Goal: Task Accomplishment & Management: Use online tool/utility

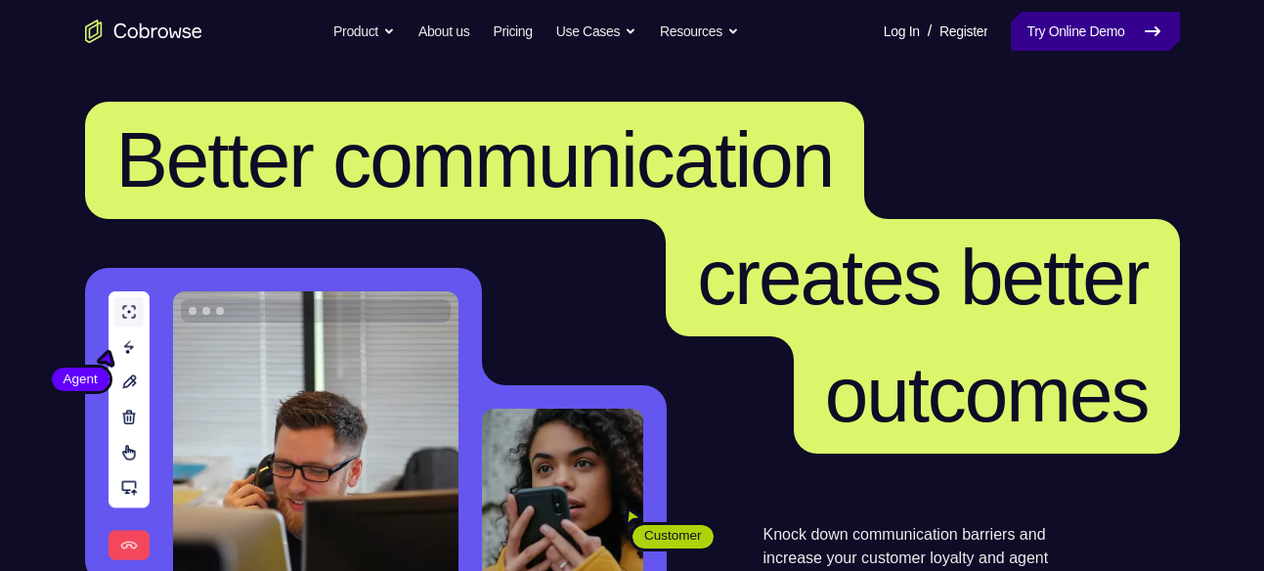
click at [1096, 24] on link "Try Online Demo" at bounding box center [1095, 31] width 168 height 39
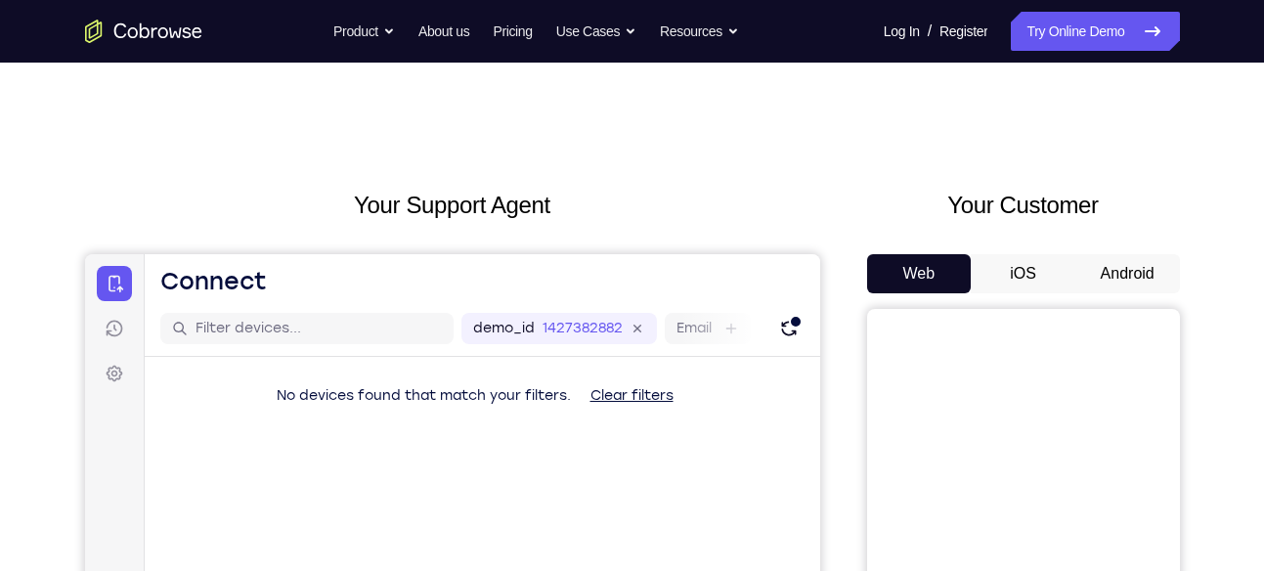
click at [1037, 268] on button "iOS" at bounding box center [1023, 273] width 105 height 39
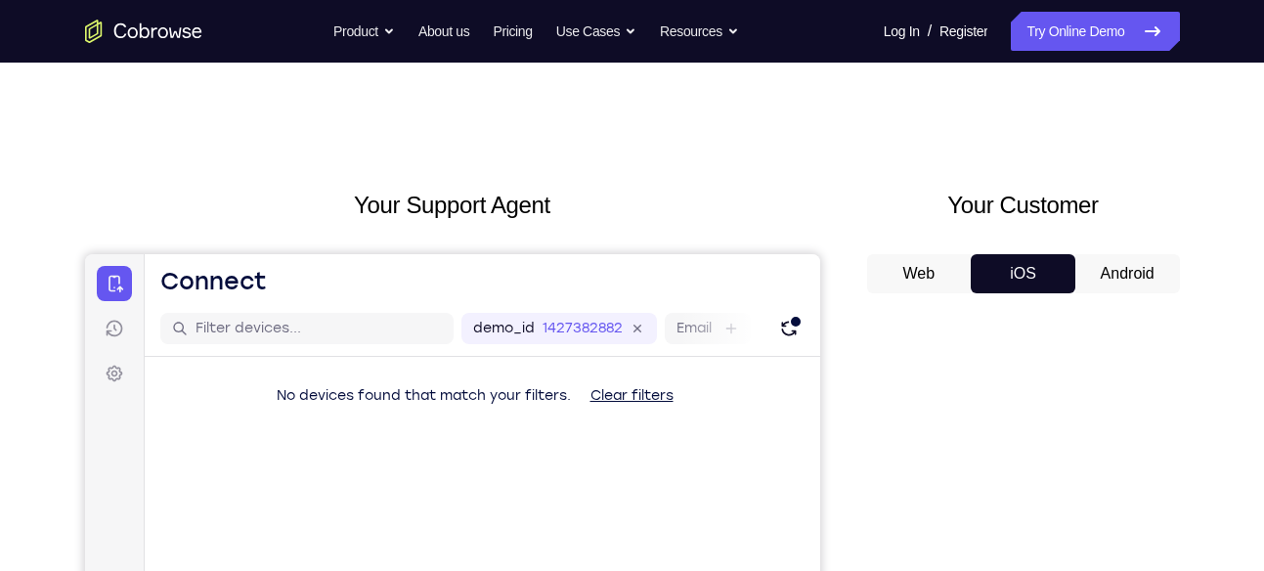
click at [1075, 271] on button "Android" at bounding box center [1127, 273] width 105 height 39
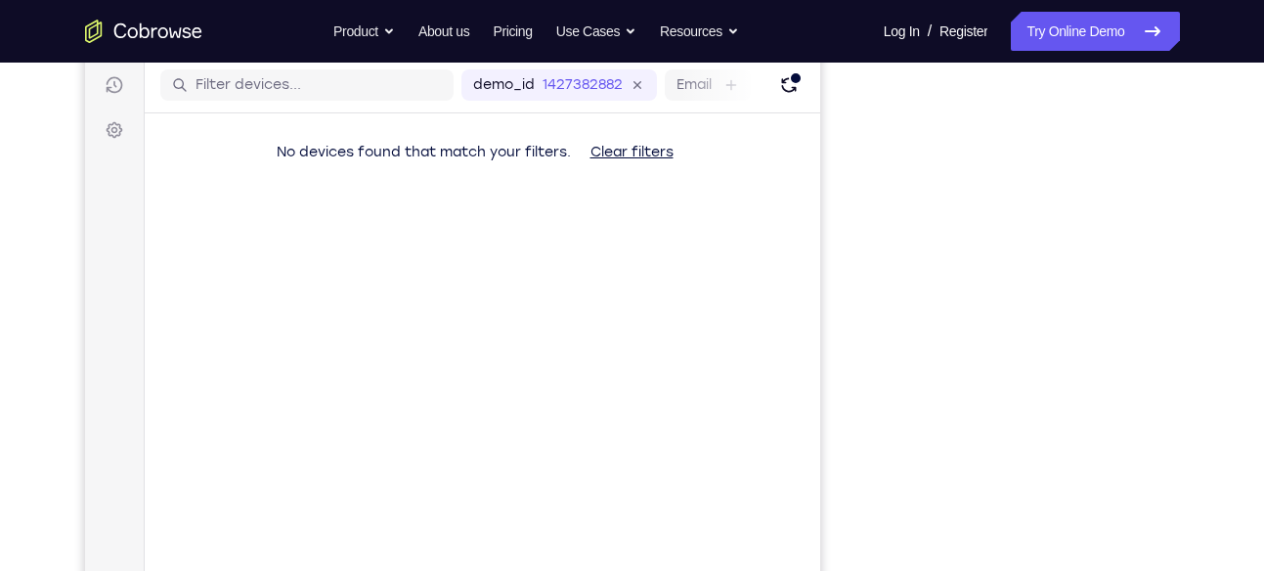
scroll to position [233, 0]
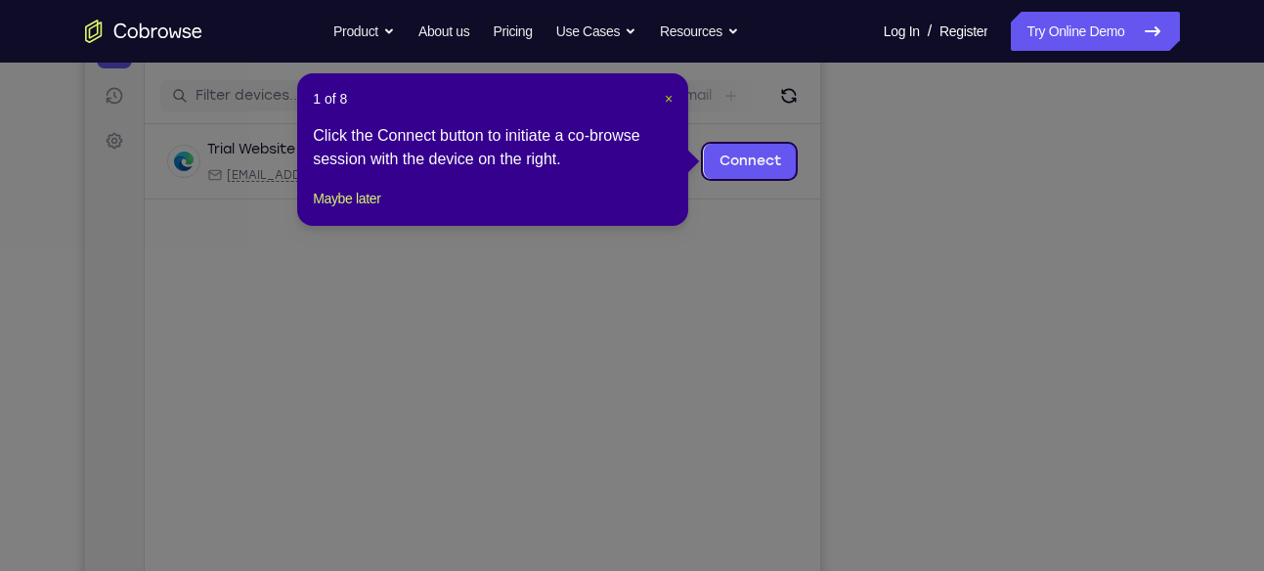
click at [665, 97] on span "×" at bounding box center [669, 99] width 8 height 16
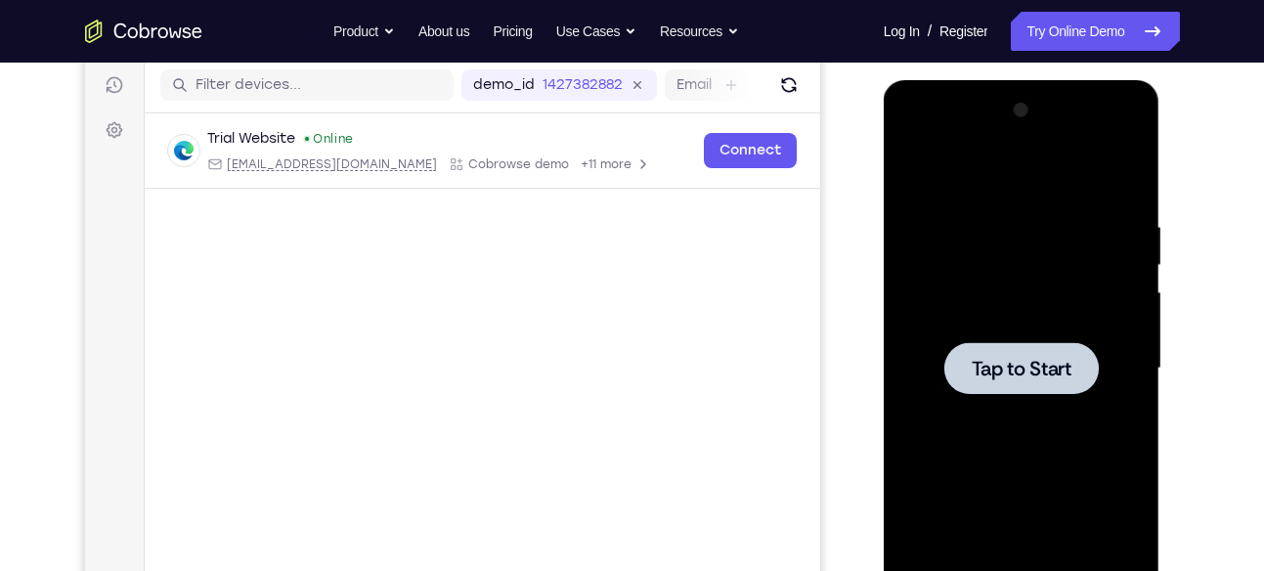
scroll to position [0, 0]
click at [1035, 383] on div at bounding box center [1021, 368] width 154 height 52
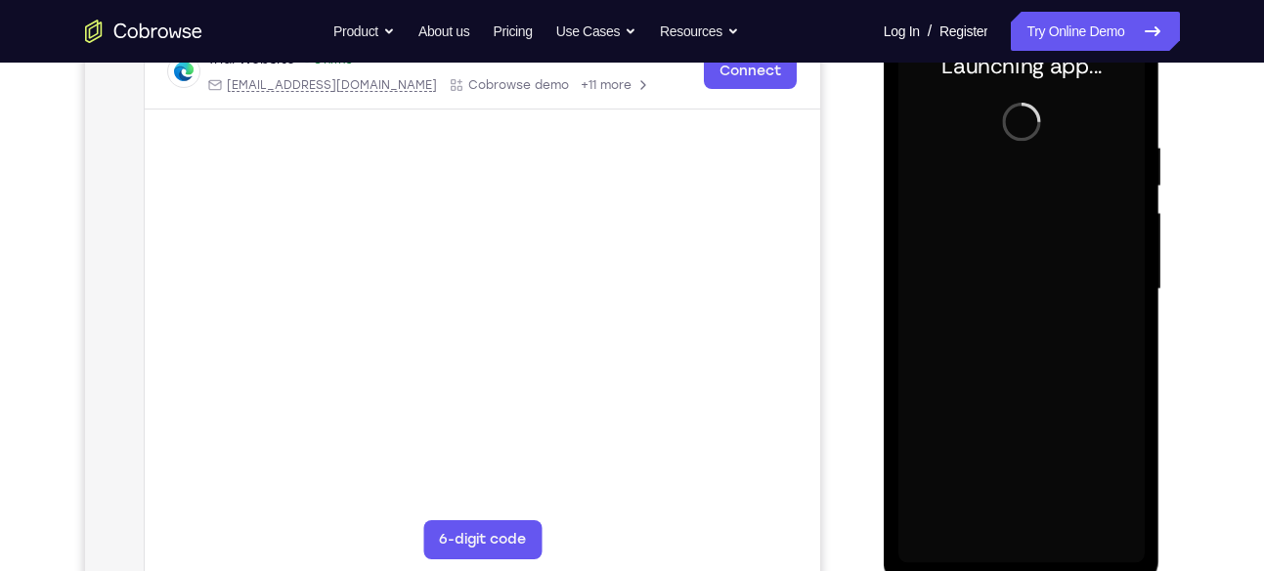
scroll to position [319, 0]
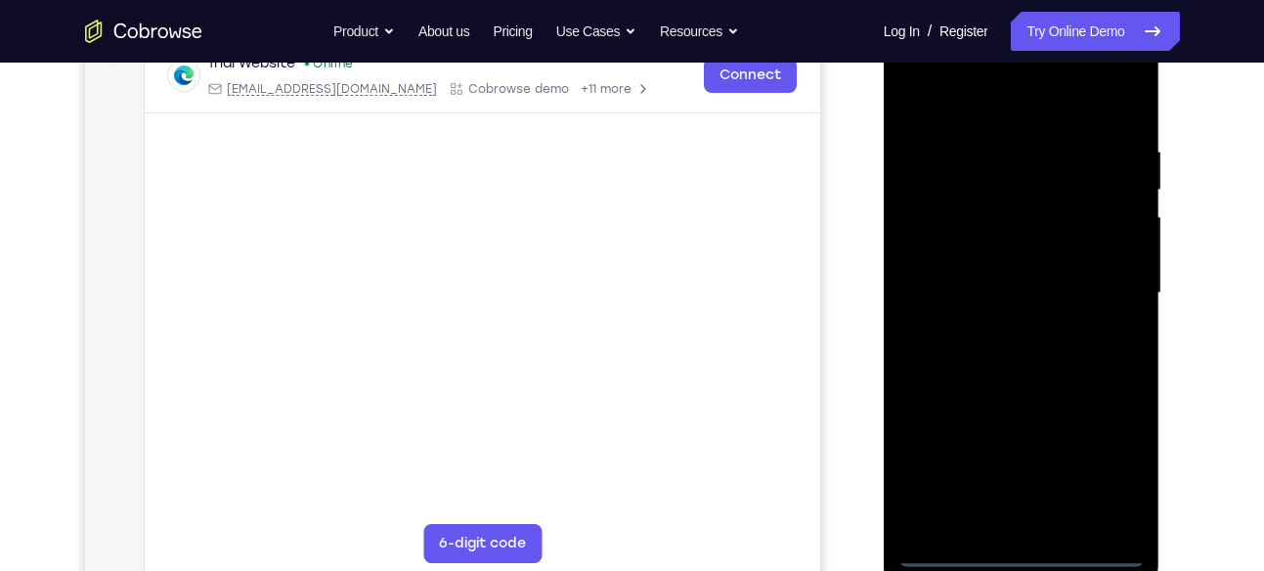
click at [1026, 546] on div at bounding box center [1022, 294] width 246 height 548
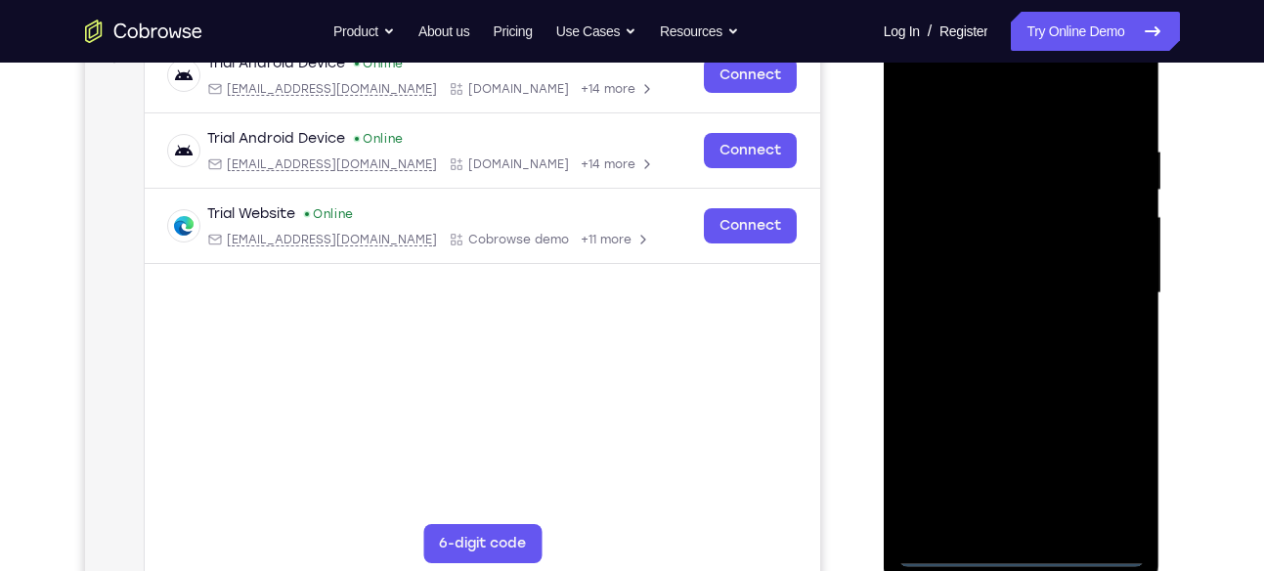
click at [1105, 466] on div at bounding box center [1022, 294] width 246 height 548
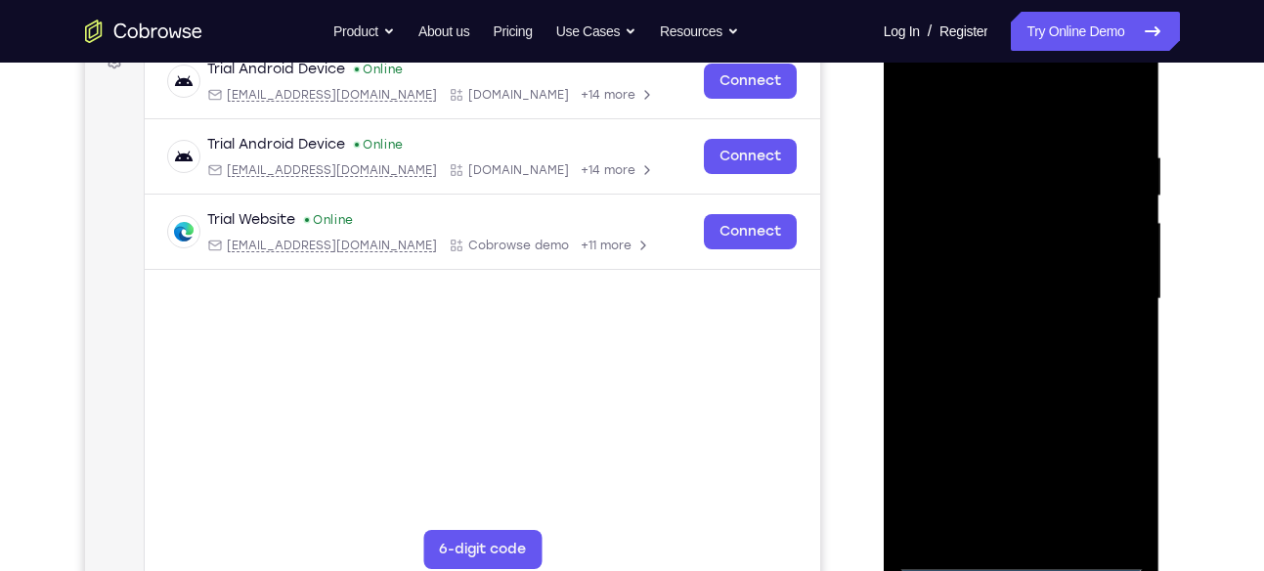
click at [924, 71] on div at bounding box center [1022, 299] width 246 height 548
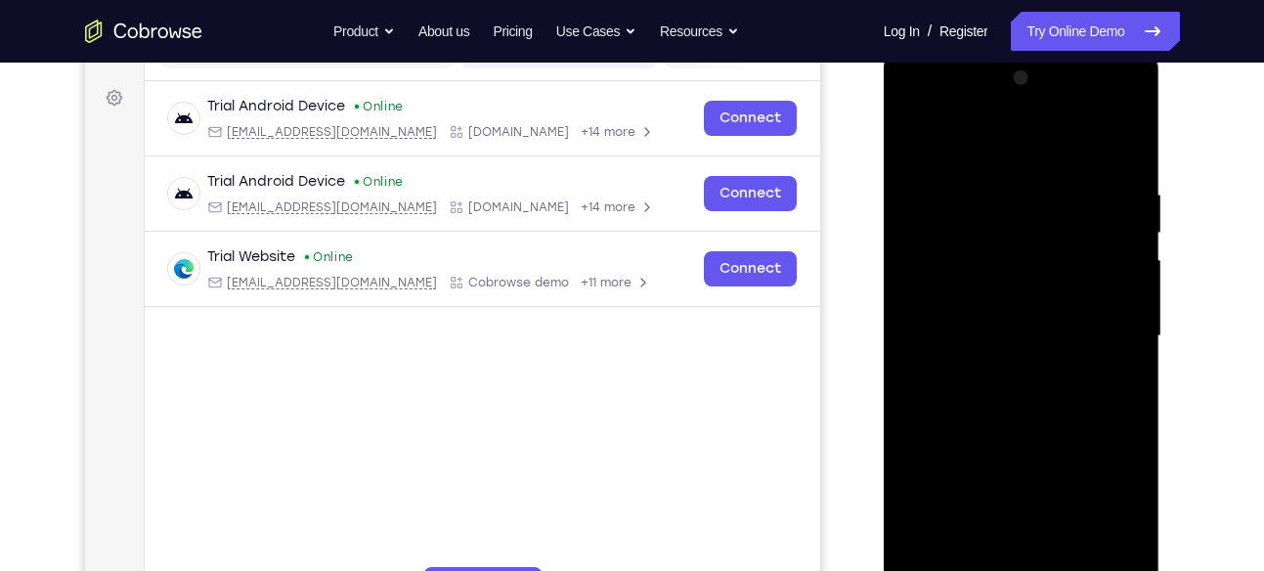
scroll to position [293, 0]
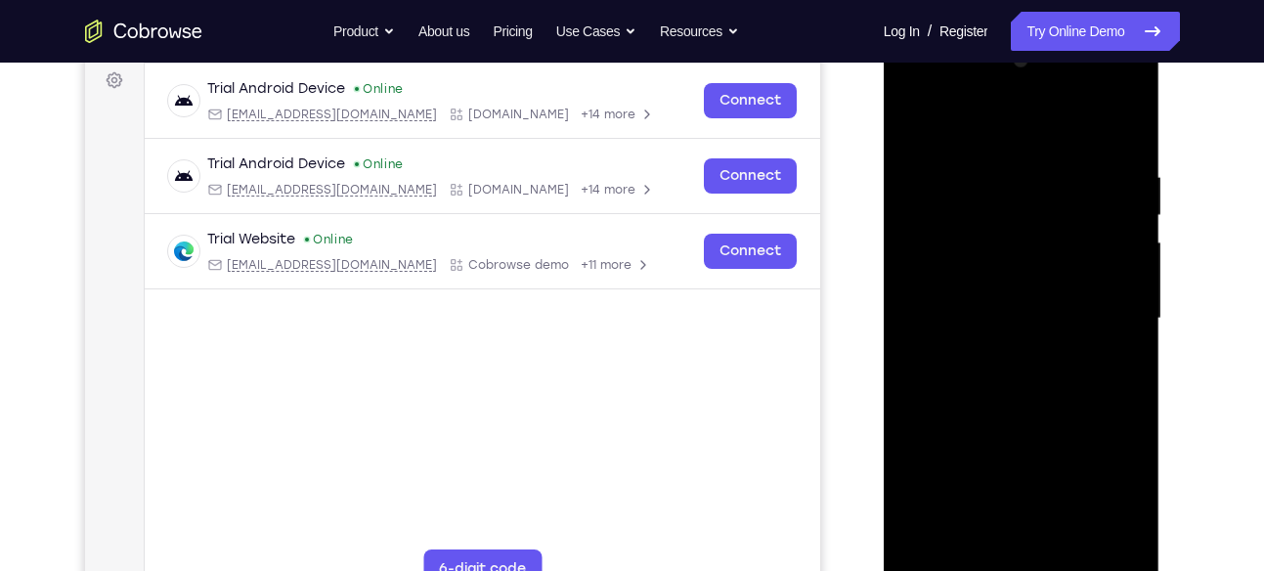
click at [1101, 303] on div at bounding box center [1022, 319] width 246 height 548
drag, startPoint x: 1101, startPoint y: 303, endPoint x: 976, endPoint y: 342, distance: 131.1
click at [976, 342] on div at bounding box center [1022, 319] width 246 height 548
click at [998, 306] on div at bounding box center [1022, 319] width 246 height 548
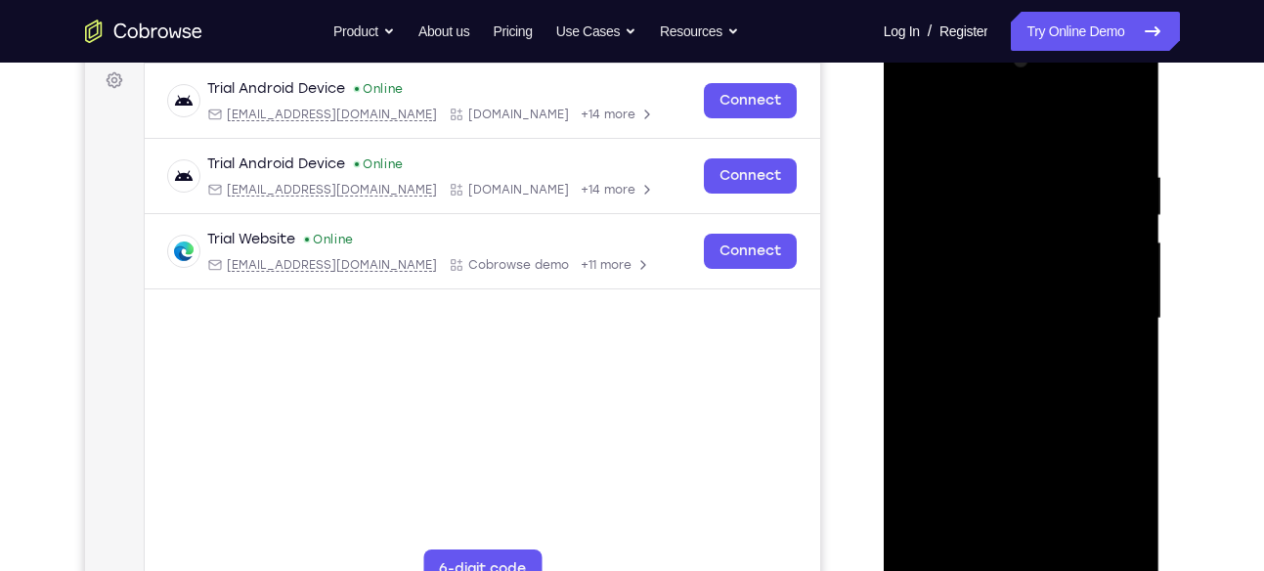
click at [998, 306] on div at bounding box center [1022, 319] width 246 height 548
click at [1004, 288] on div at bounding box center [1022, 319] width 246 height 548
click at [993, 290] on div at bounding box center [1022, 319] width 246 height 548
click at [982, 238] on div at bounding box center [1022, 319] width 246 height 548
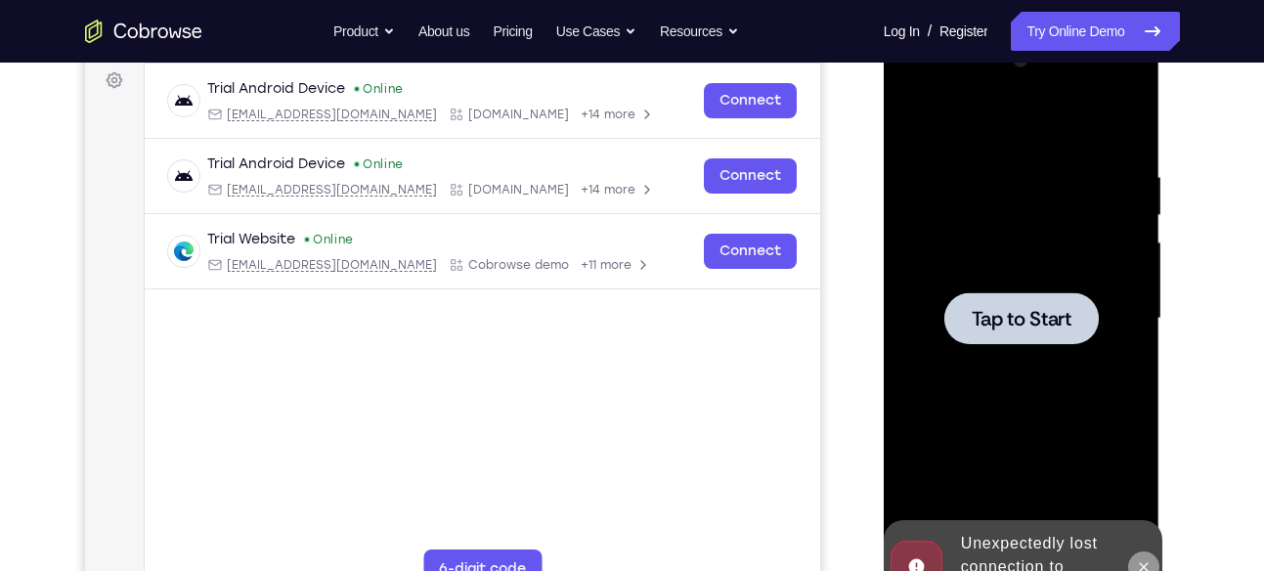
click at [1141, 561] on icon at bounding box center [1144, 567] width 16 height 16
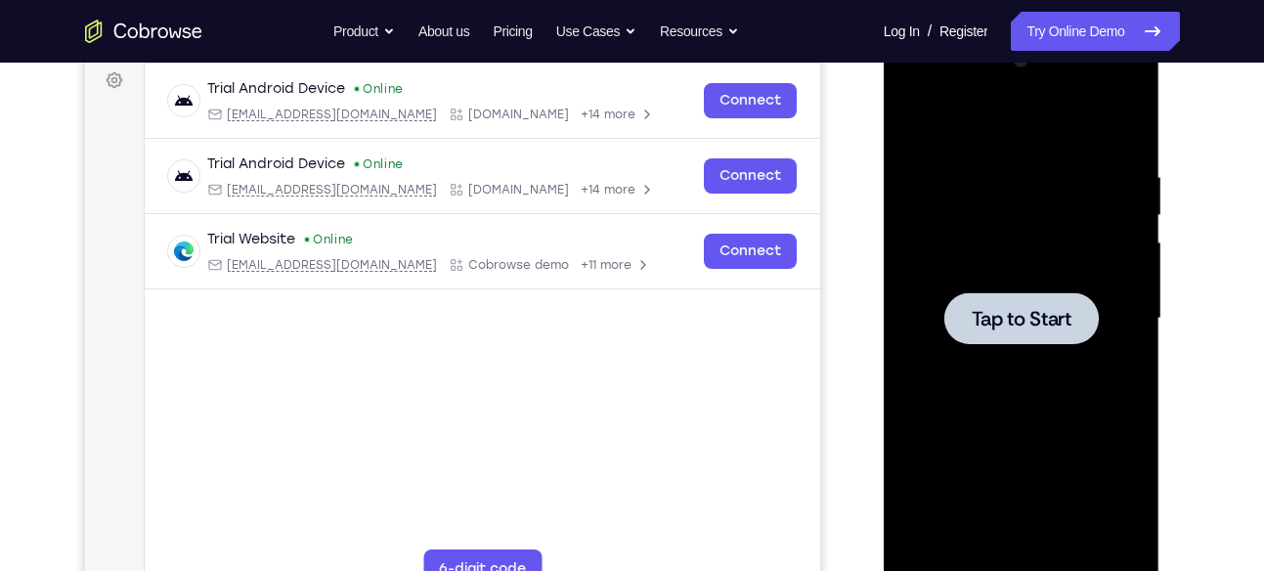
click at [862, 305] on div "Your Support Agent Your Customer Web iOS Android" at bounding box center [632, 255] width 1095 height 723
click at [965, 300] on div at bounding box center [1021, 318] width 154 height 52
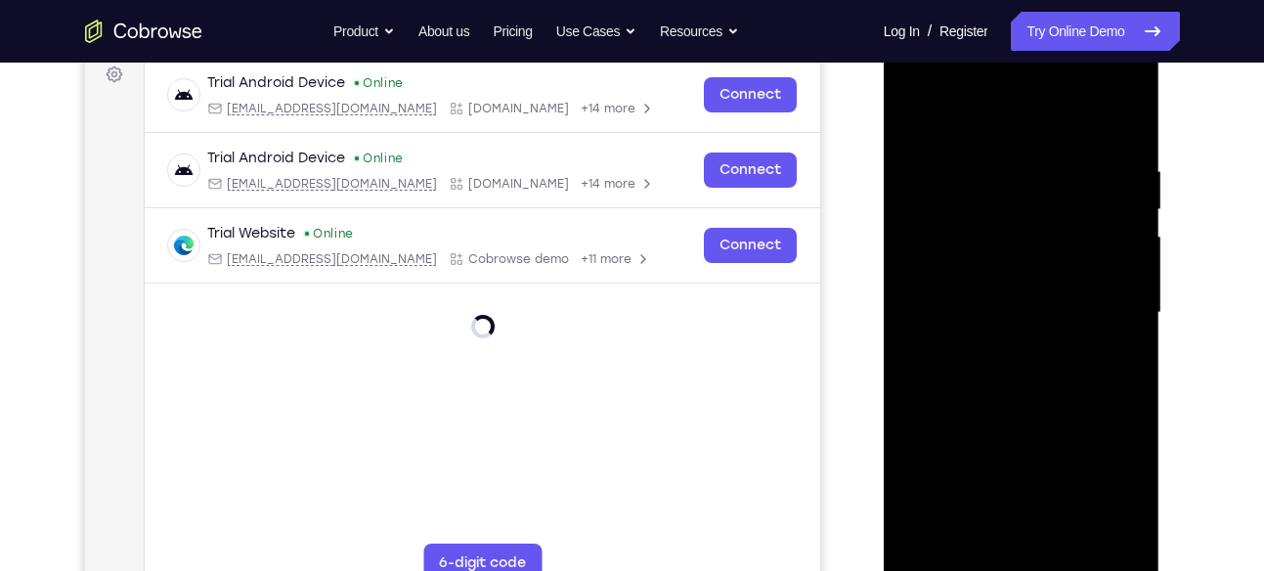
scroll to position [304, 0]
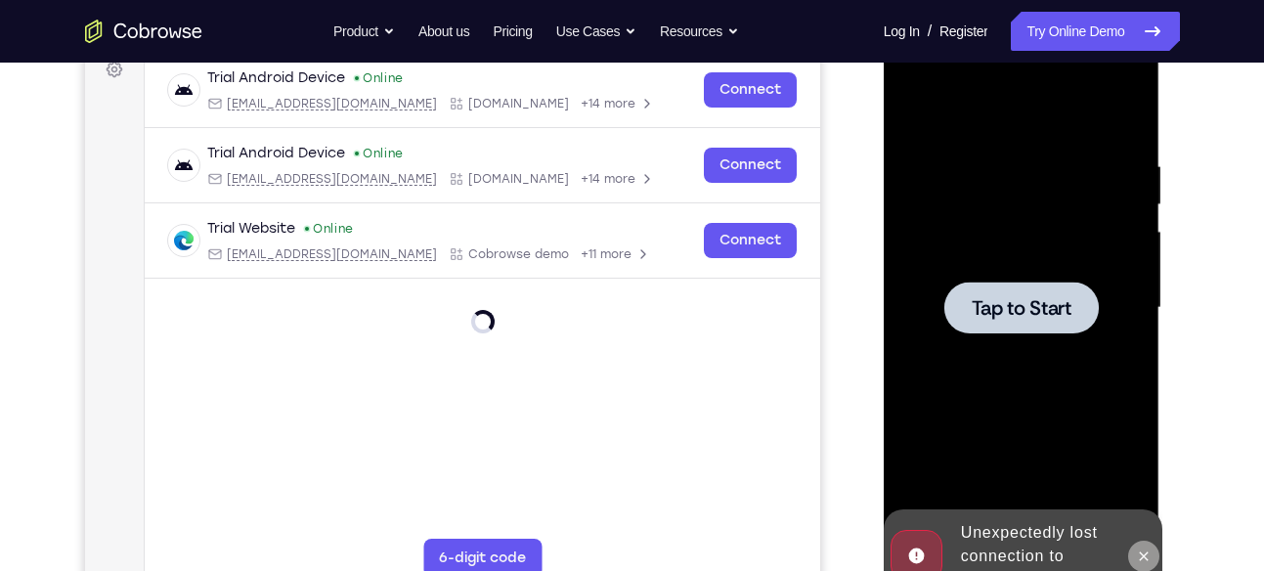
click at [1132, 547] on button at bounding box center [1143, 556] width 31 height 31
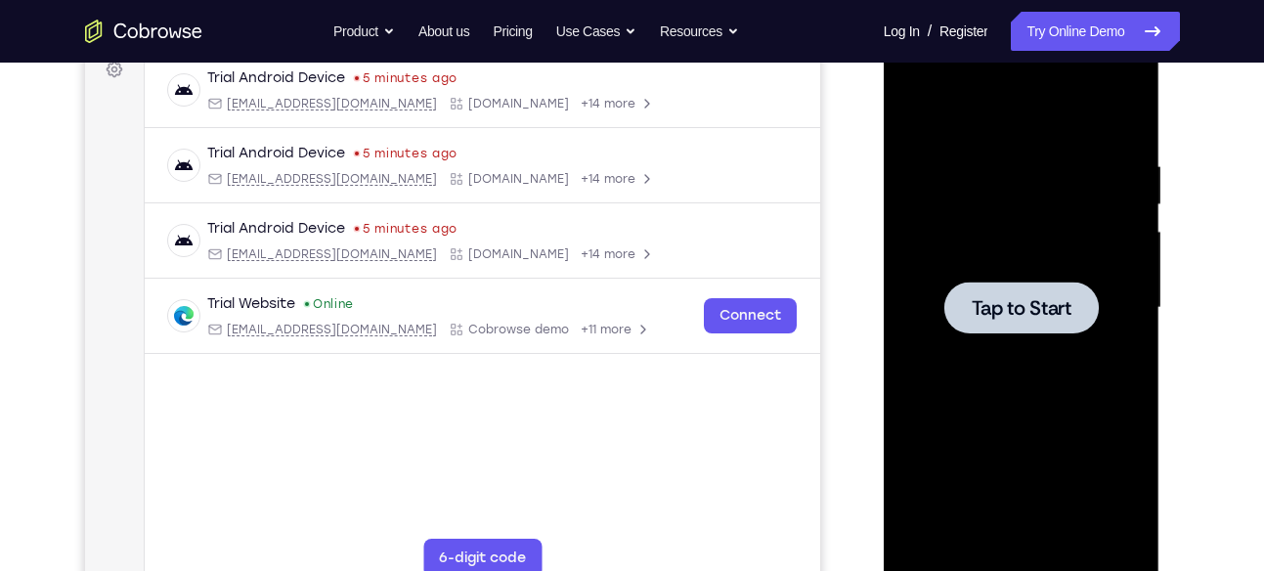
click at [984, 298] on span "Tap to Start" at bounding box center [1022, 308] width 100 height 20
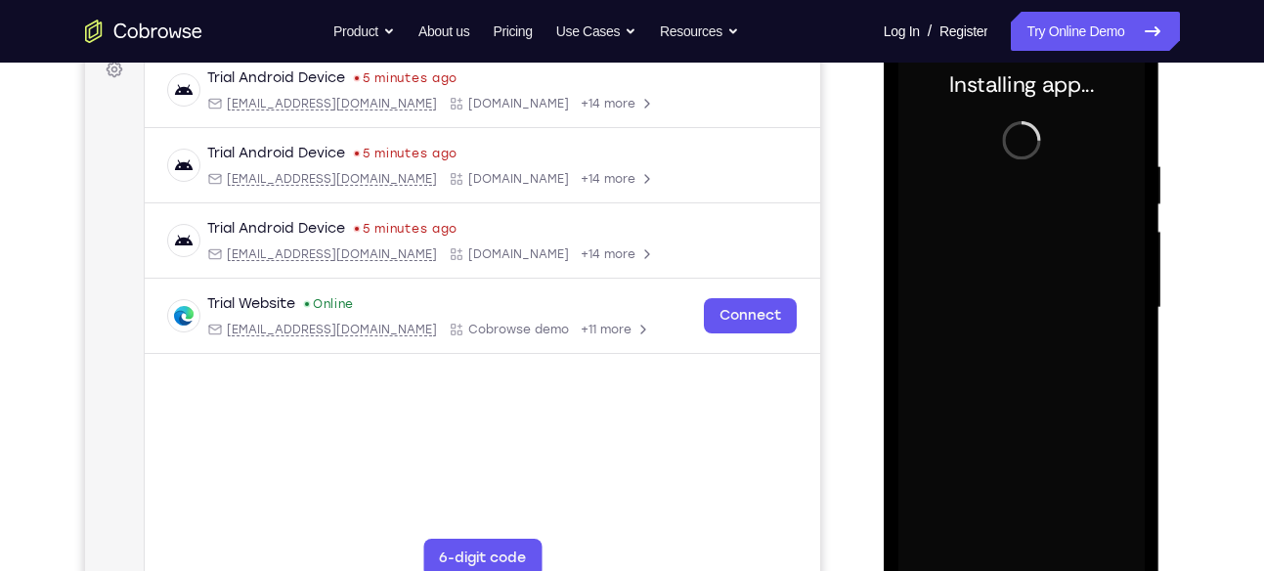
scroll to position [325, 0]
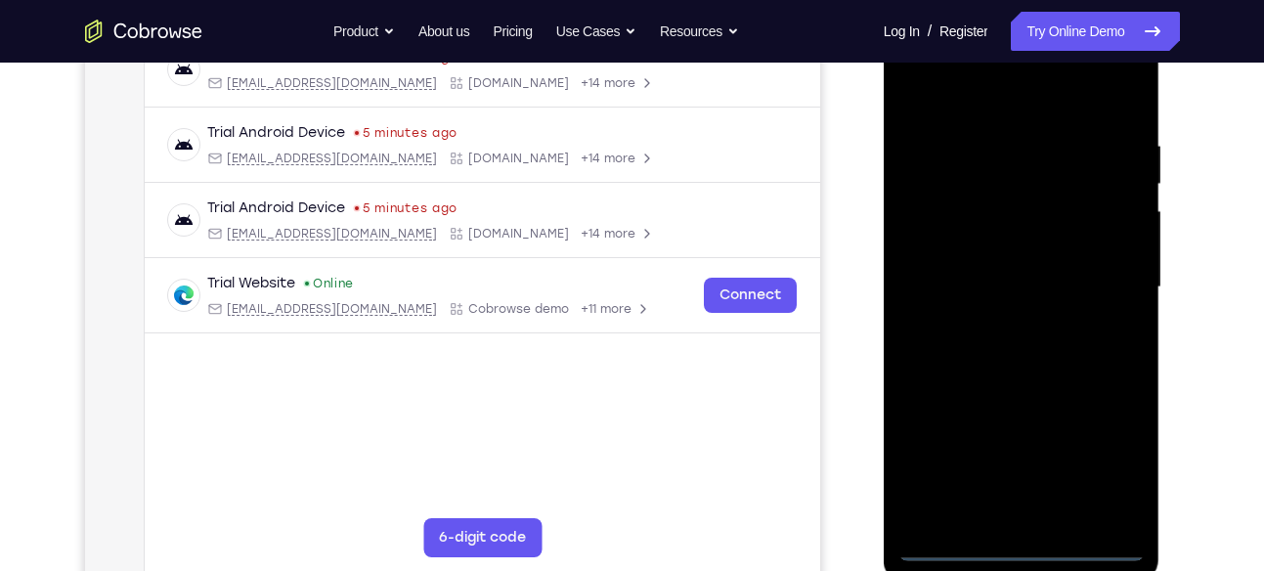
click at [1031, 542] on div at bounding box center [1022, 288] width 246 height 548
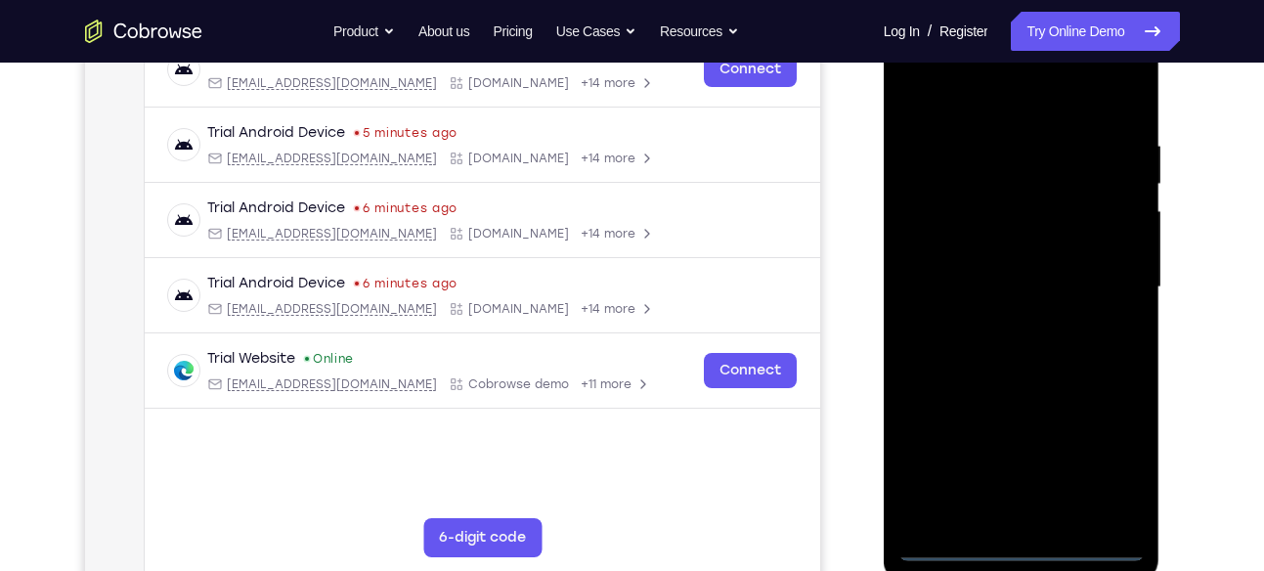
click at [1115, 461] on div at bounding box center [1022, 288] width 246 height 548
click at [946, 91] on div at bounding box center [1022, 288] width 246 height 548
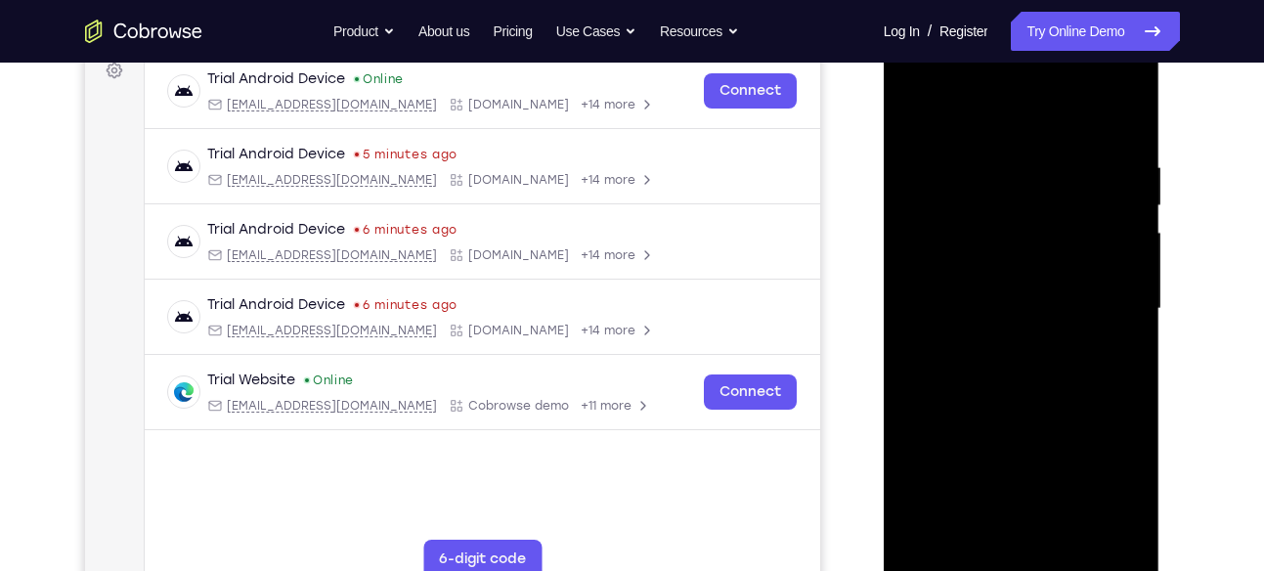
scroll to position [319, 0]
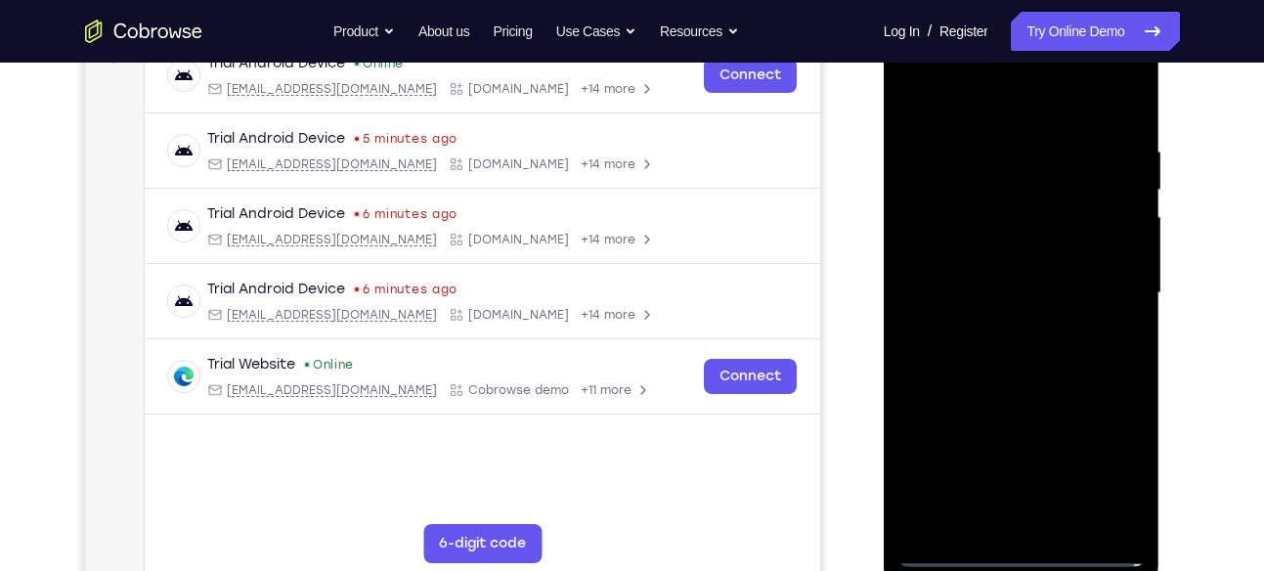
click at [1106, 273] on div at bounding box center [1022, 294] width 246 height 548
click at [997, 327] on div at bounding box center [1022, 294] width 246 height 548
click at [1001, 269] on div at bounding box center [1022, 294] width 246 height 548
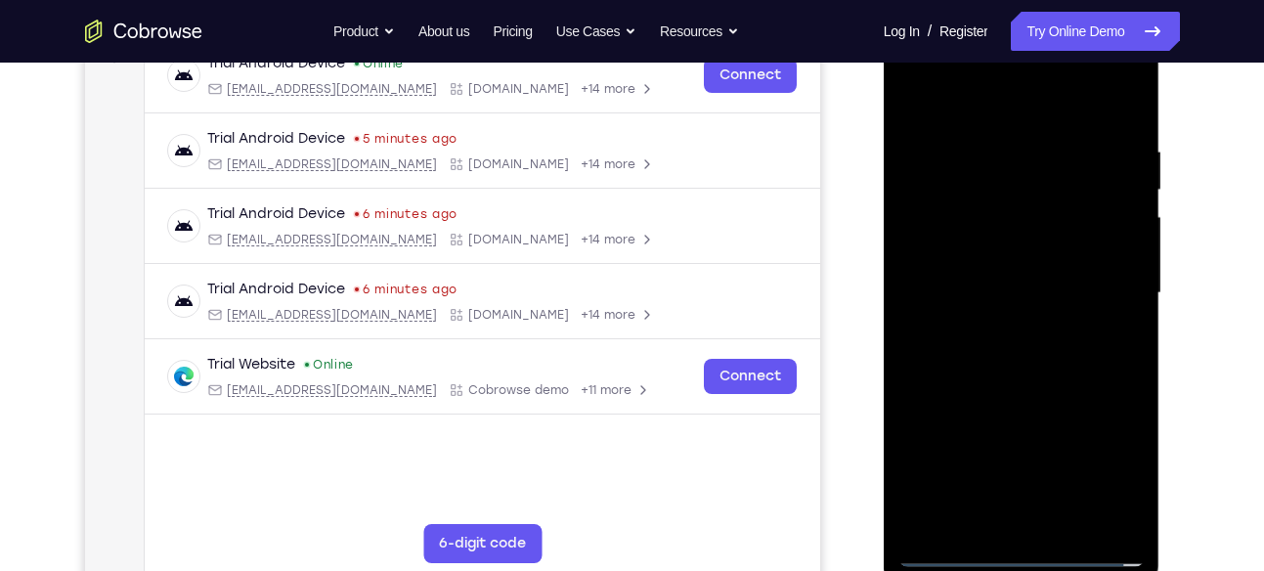
click at [993, 253] on div at bounding box center [1022, 294] width 246 height 548
click at [995, 293] on div at bounding box center [1022, 294] width 246 height 548
click at [987, 353] on div at bounding box center [1022, 294] width 246 height 548
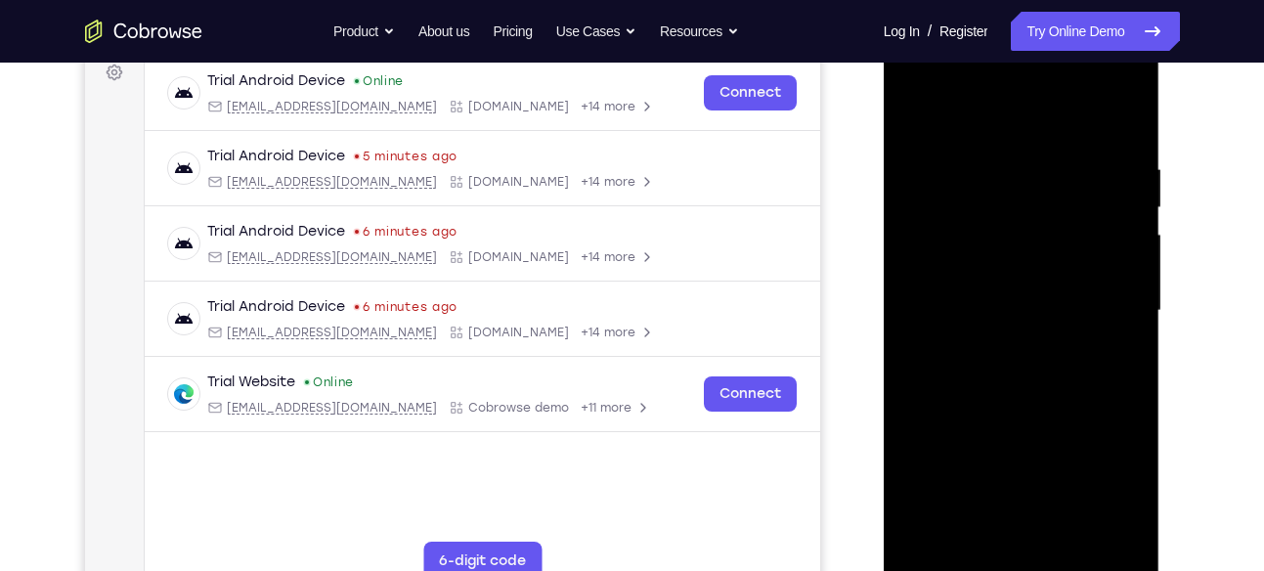
scroll to position [300, 0]
click at [992, 361] on div at bounding box center [1022, 312] width 246 height 548
click at [1027, 536] on div at bounding box center [1022, 312] width 246 height 548
drag, startPoint x: 990, startPoint y: 130, endPoint x: 987, endPoint y: 73, distance: 56.8
click at [987, 73] on div at bounding box center [1022, 312] width 246 height 548
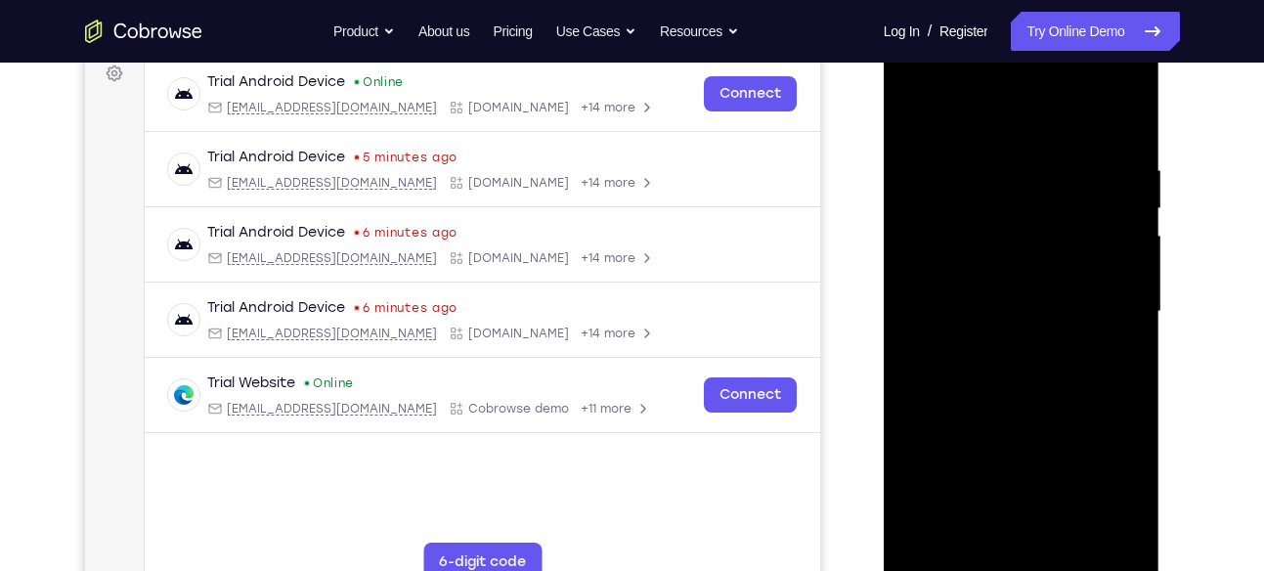
click at [1121, 149] on div at bounding box center [1022, 312] width 246 height 548
click at [999, 385] on div at bounding box center [1022, 312] width 246 height 548
click at [997, 536] on div at bounding box center [1022, 312] width 246 height 548
click at [1018, 537] on div at bounding box center [1022, 312] width 246 height 548
click at [1107, 80] on div at bounding box center [1022, 312] width 246 height 548
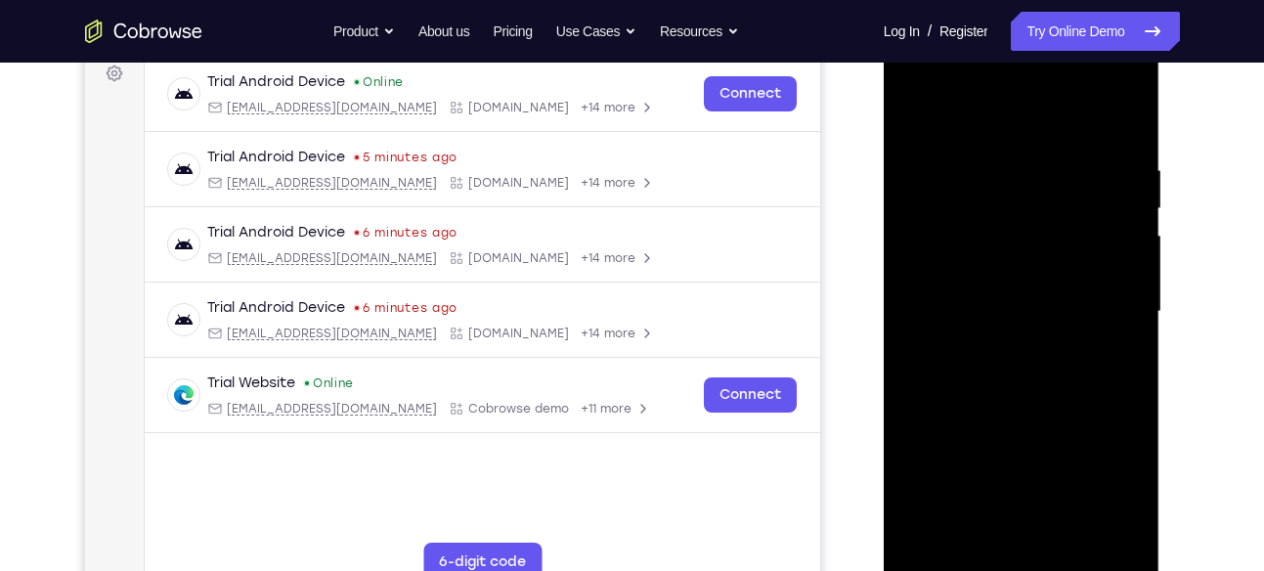
click at [931, 79] on div at bounding box center [1022, 312] width 246 height 548
click at [935, 255] on div at bounding box center [1022, 312] width 246 height 548
click at [1018, 403] on div at bounding box center [1022, 312] width 246 height 548
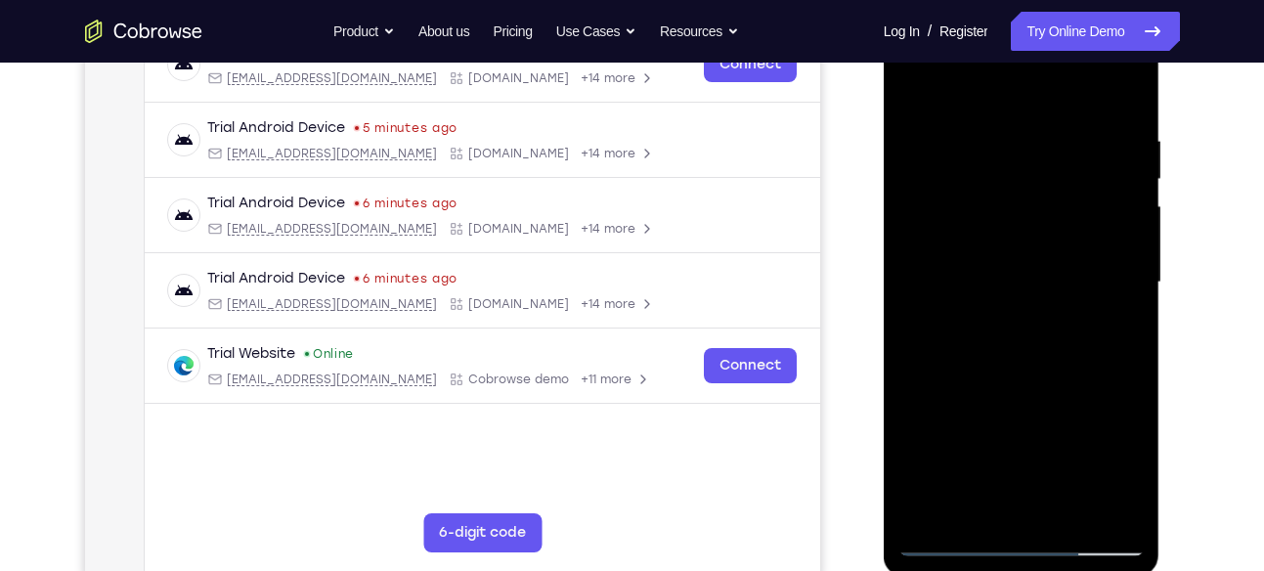
scroll to position [330, 0]
click at [1131, 371] on div at bounding box center [1022, 282] width 246 height 548
click at [1132, 372] on div at bounding box center [1022, 282] width 246 height 548
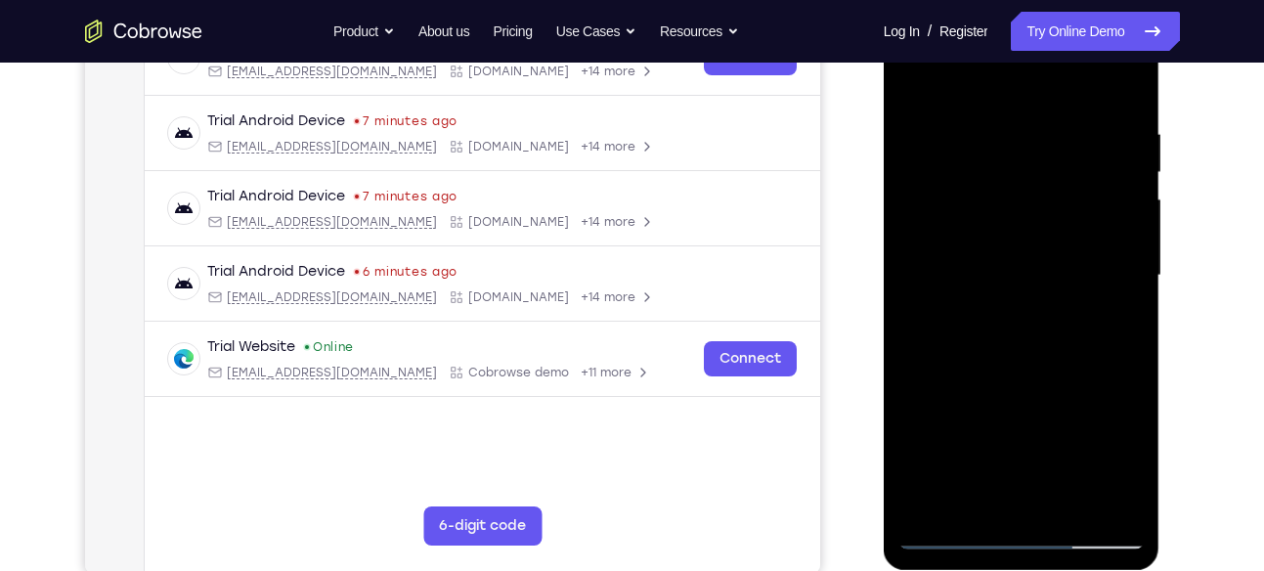
scroll to position [329, 0]
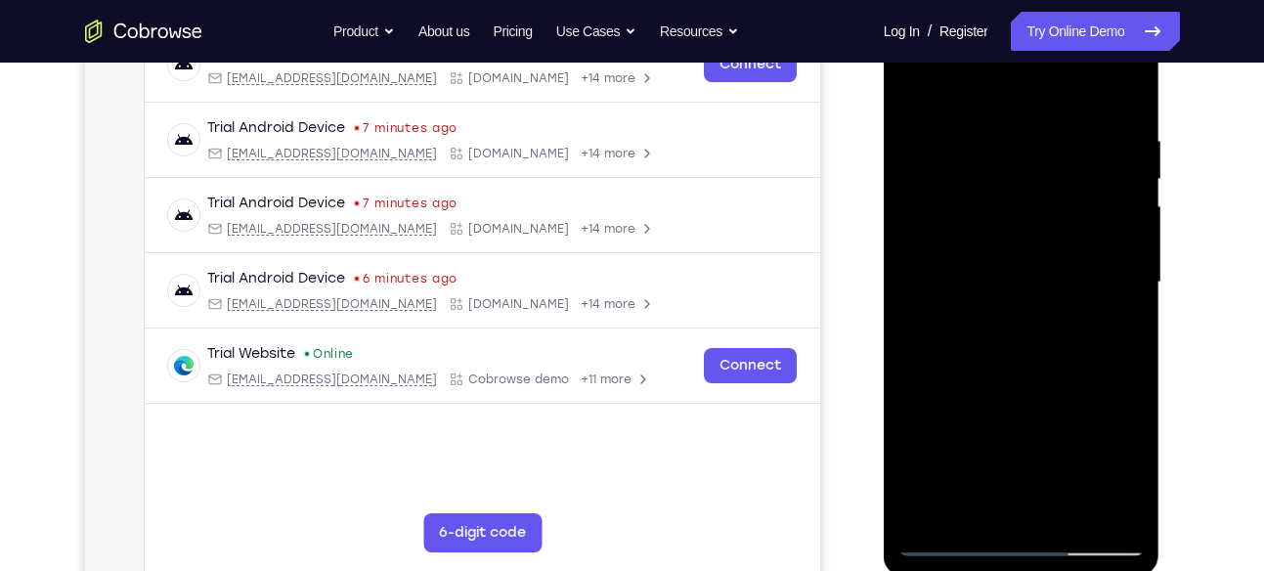
click at [1133, 370] on div at bounding box center [1022, 283] width 246 height 548
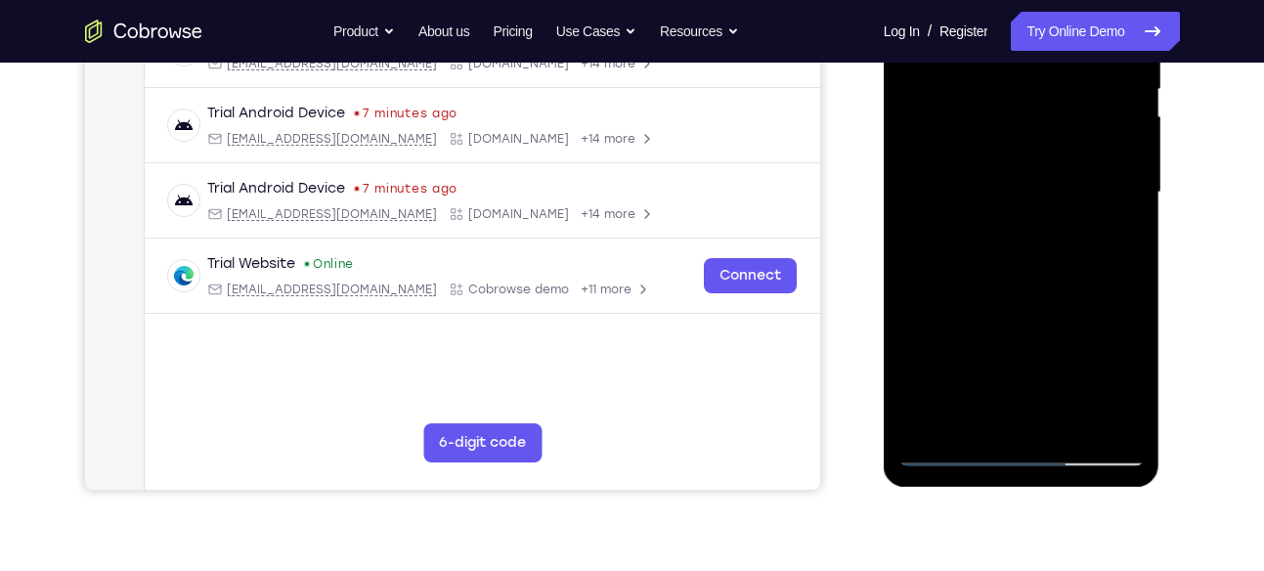
scroll to position [420, 0]
click at [1074, 420] on div at bounding box center [1022, 192] width 246 height 548
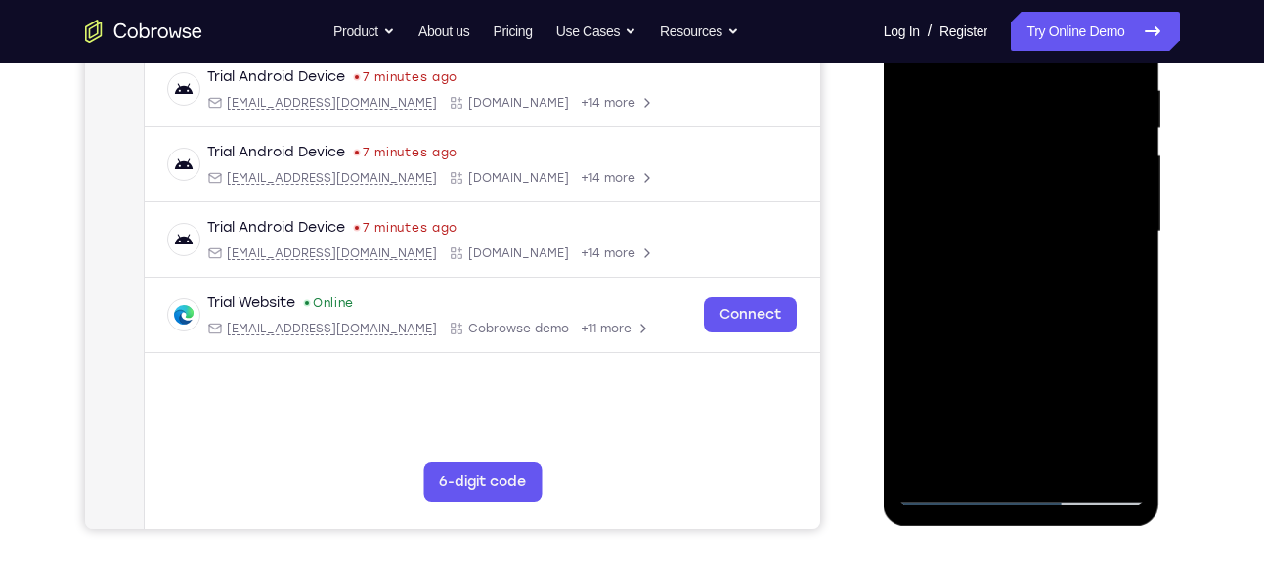
scroll to position [381, 0]
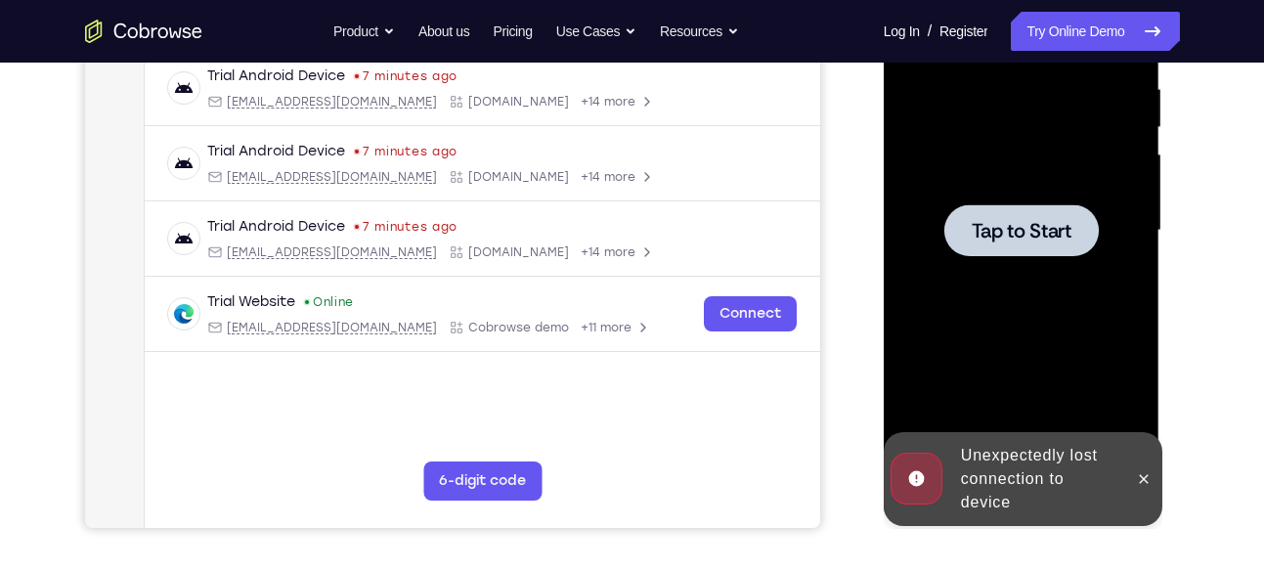
click at [996, 221] on span "Tap to Start" at bounding box center [1022, 231] width 100 height 20
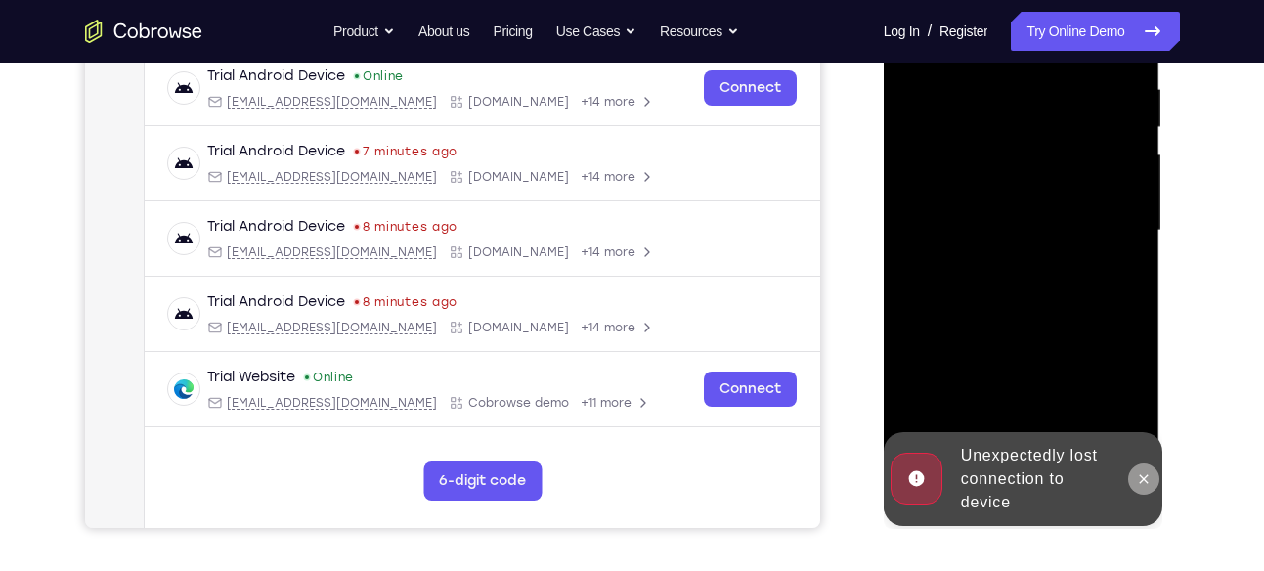
click at [1147, 479] on icon at bounding box center [1144, 479] width 16 height 16
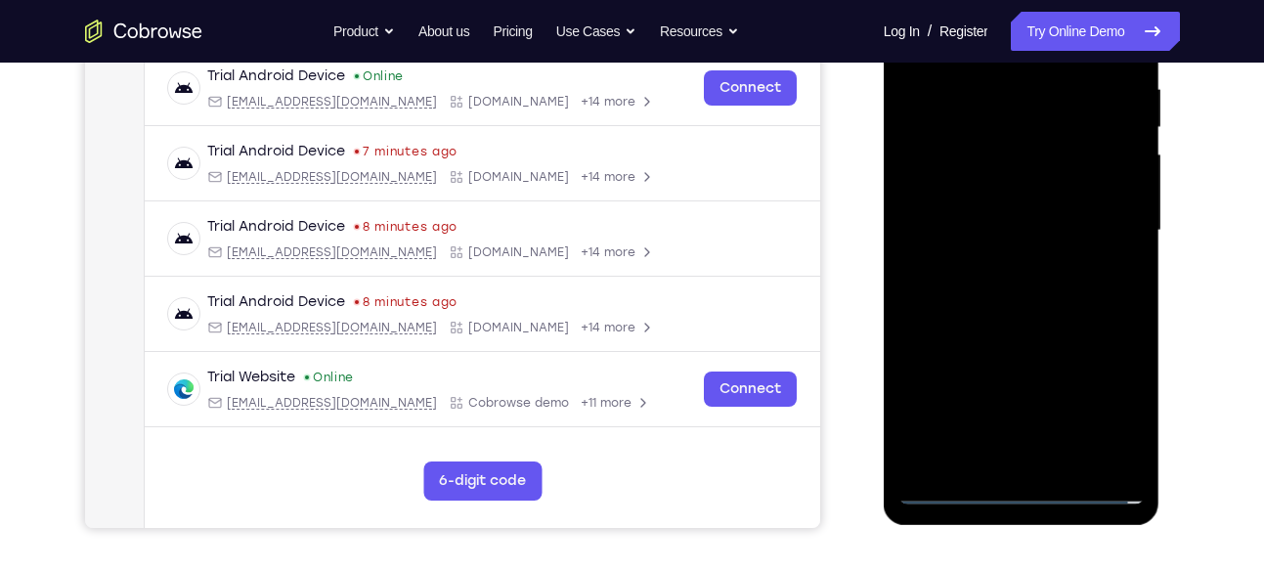
click at [1023, 490] on div at bounding box center [1022, 231] width 246 height 548
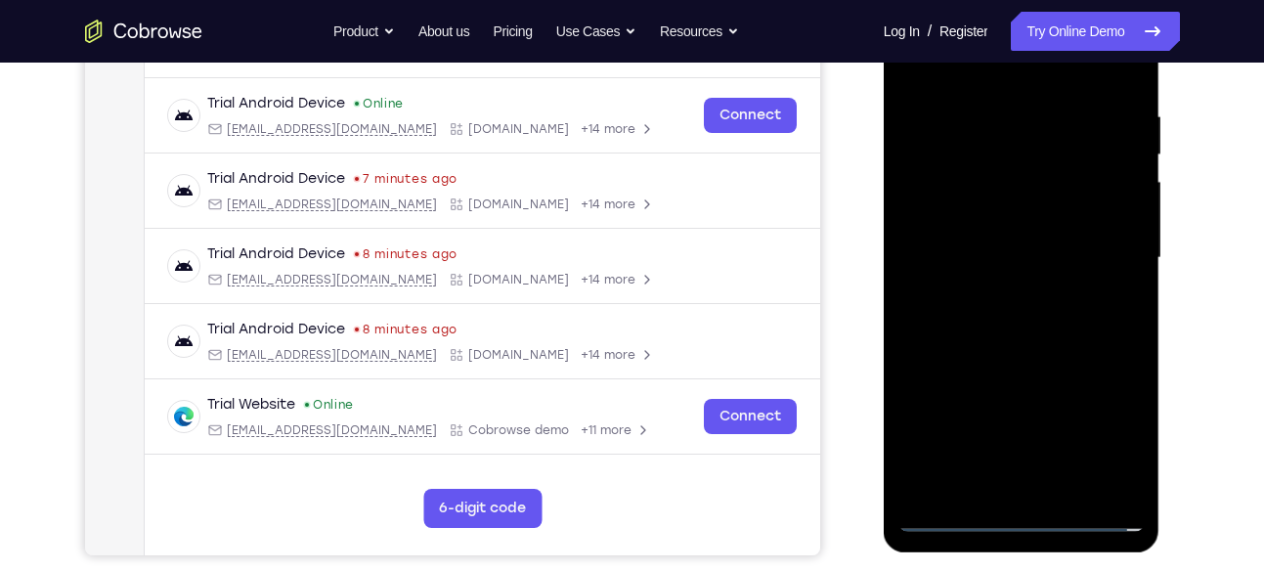
scroll to position [353, 0]
click at [1111, 436] on div at bounding box center [1022, 259] width 246 height 548
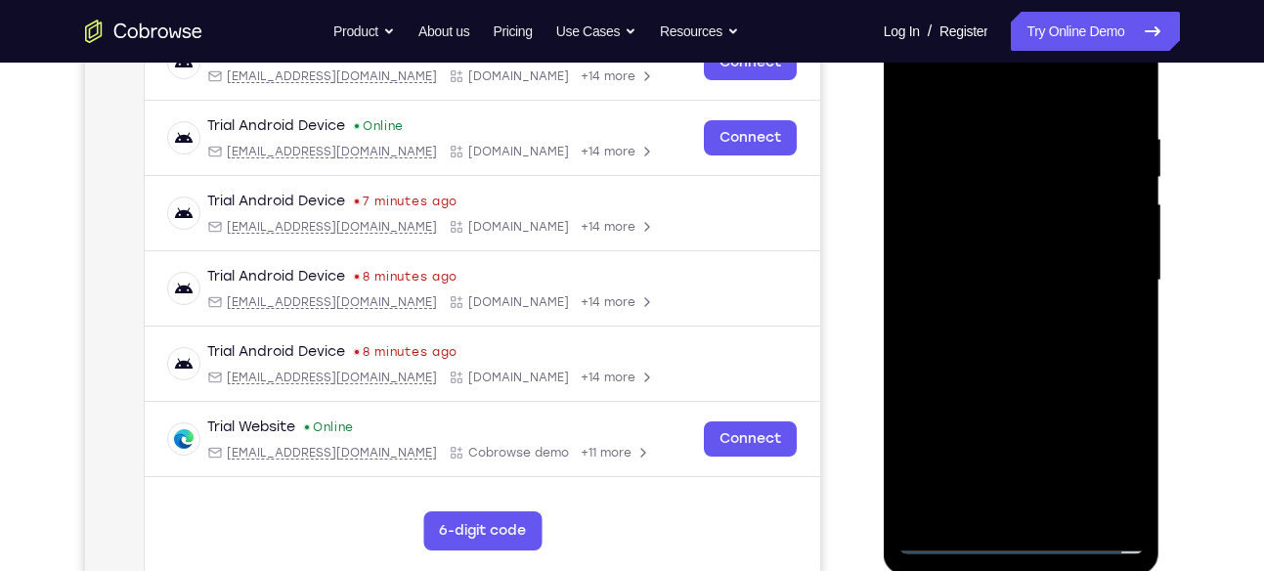
scroll to position [318, 0]
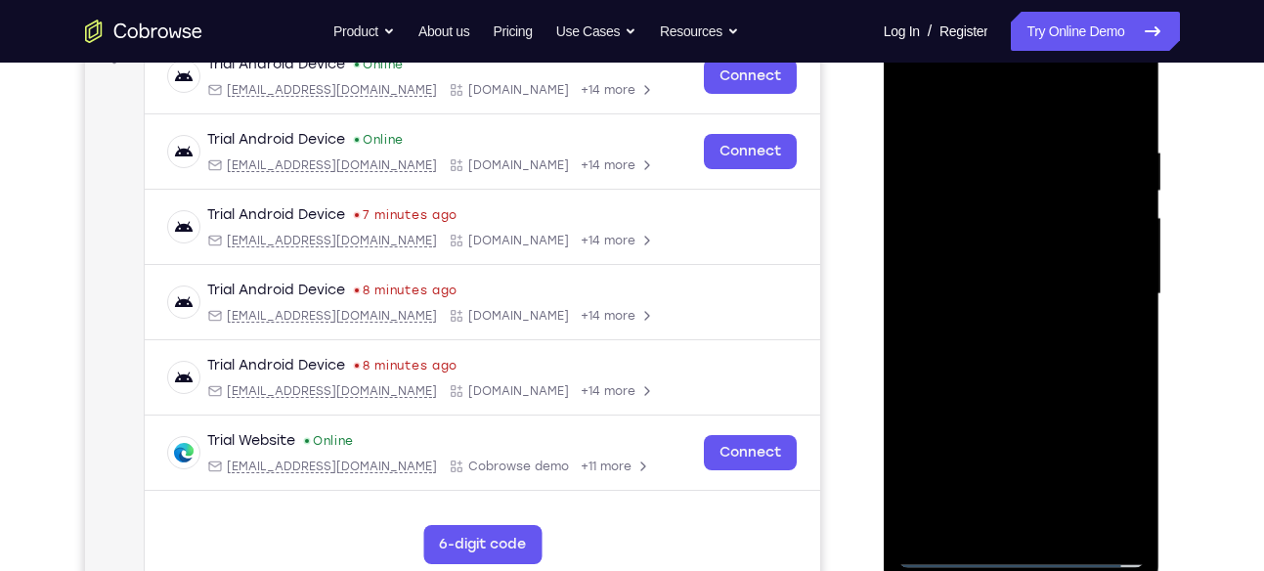
click at [1040, 455] on div at bounding box center [1022, 295] width 246 height 548
